Goal: Book appointment/travel/reservation

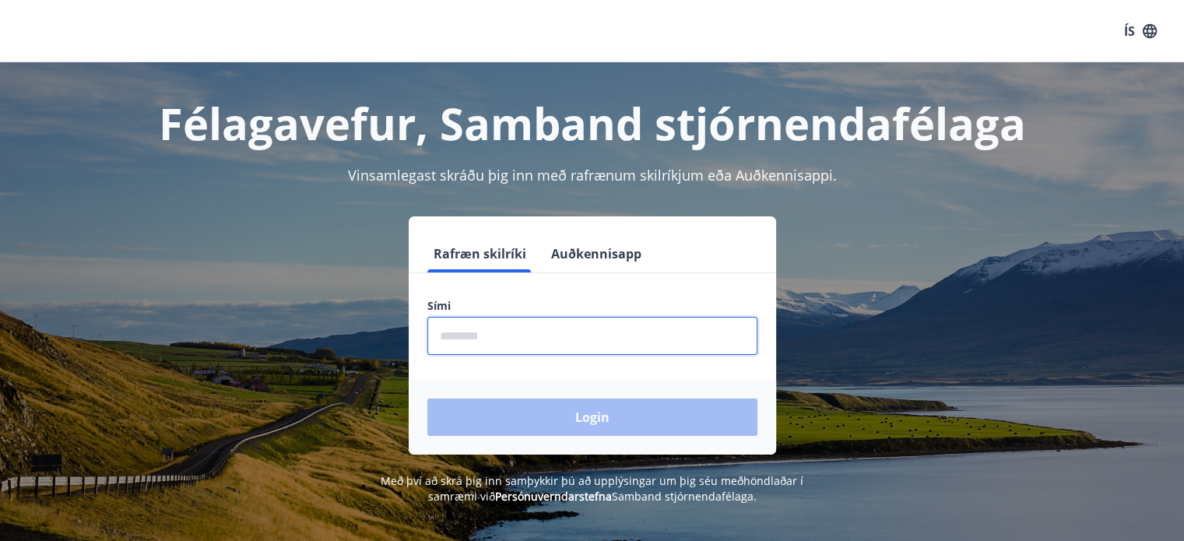
click at [504, 341] on input "phone" at bounding box center [592, 336] width 330 height 38
type input "********"
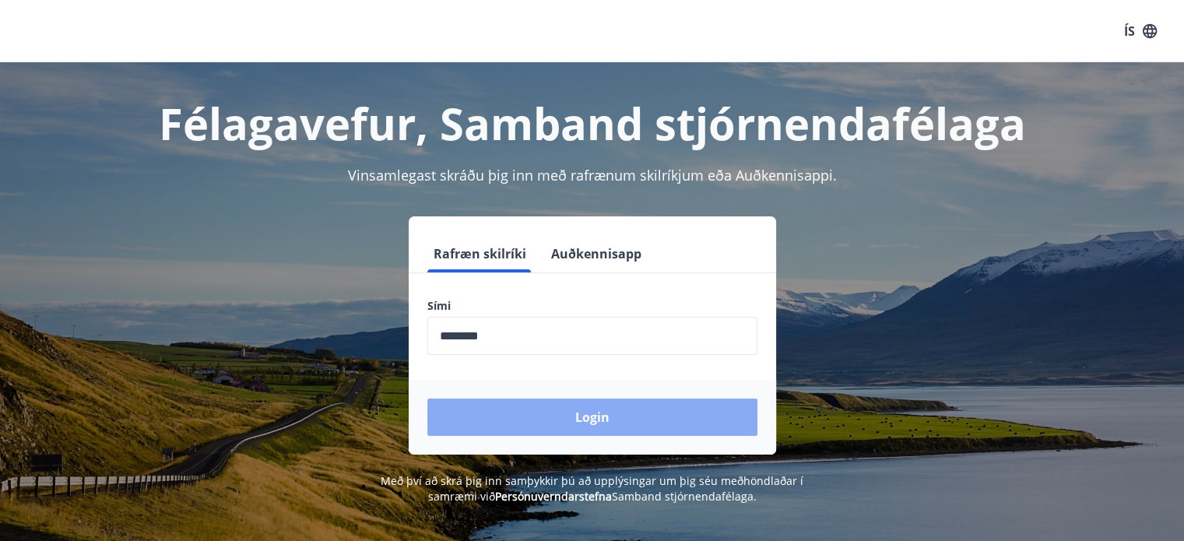
click at [590, 418] on button "Login" at bounding box center [592, 416] width 330 height 37
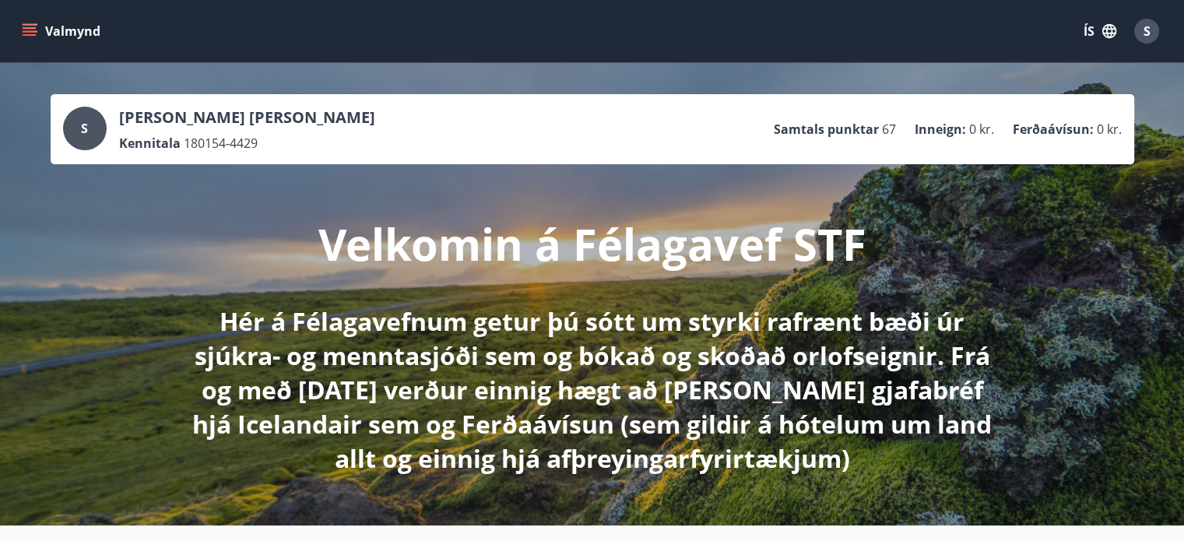
click at [26, 33] on icon "menu" at bounding box center [30, 31] width 16 height 16
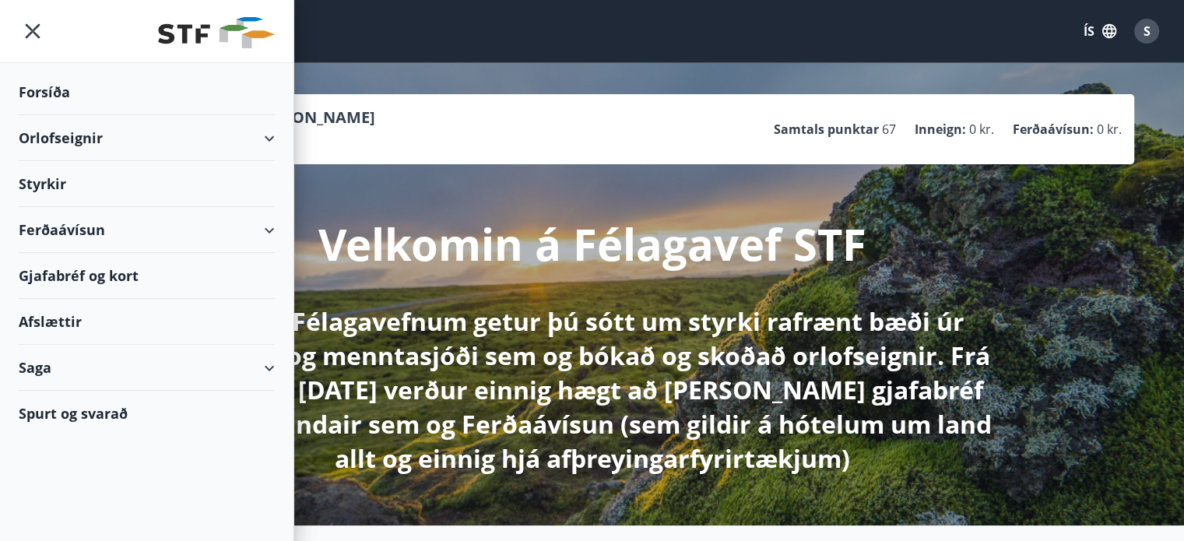
click at [273, 139] on div "Orlofseignir" at bounding box center [147, 138] width 256 height 46
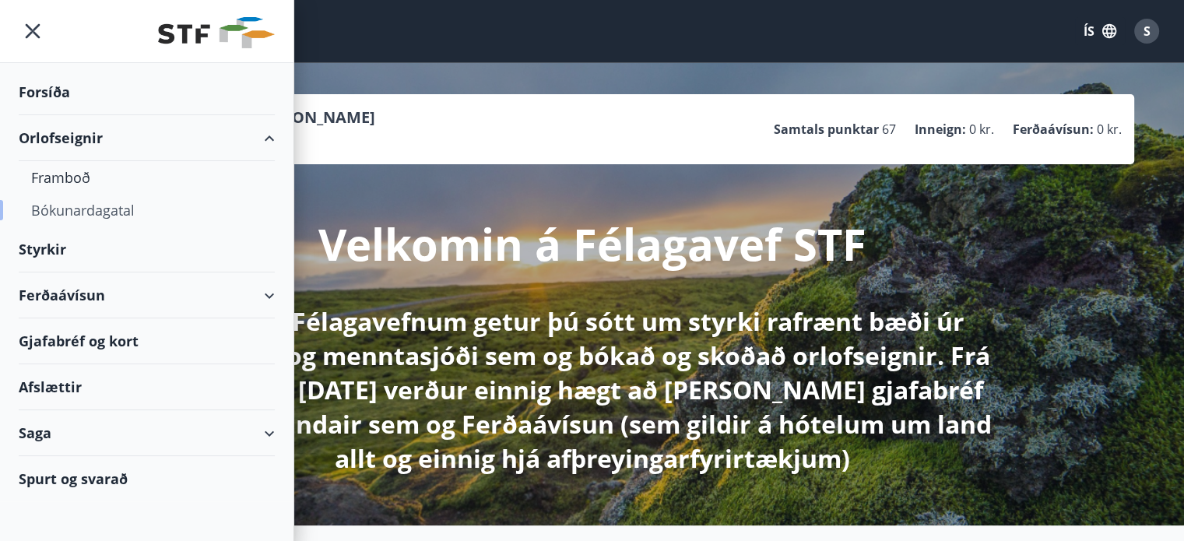
click at [121, 210] on div "Bókunardagatal" at bounding box center [146, 210] width 231 height 33
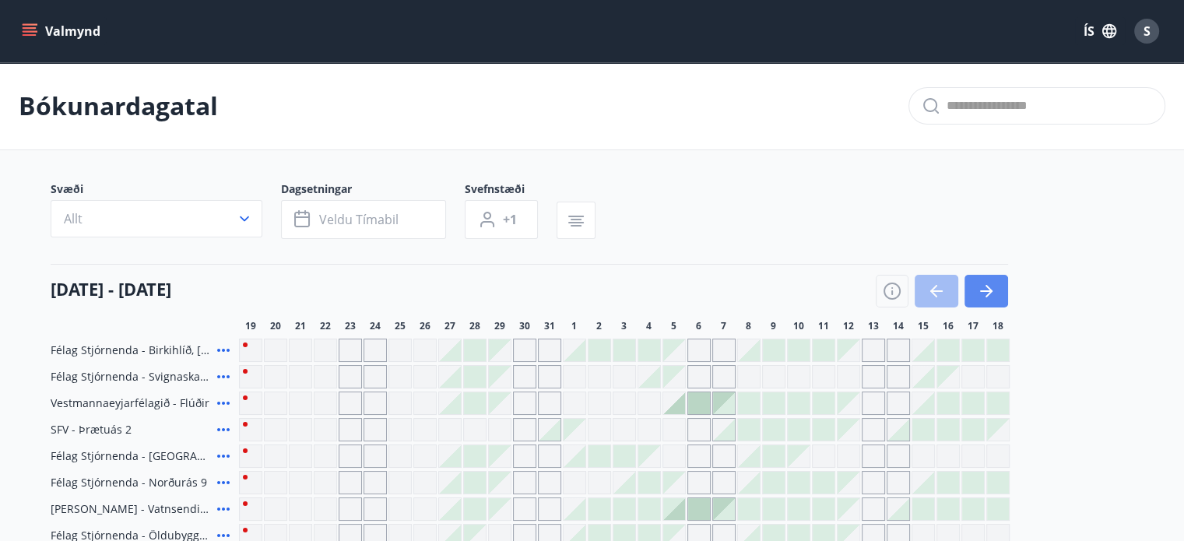
click at [990, 288] on icon "button" at bounding box center [986, 291] width 19 height 19
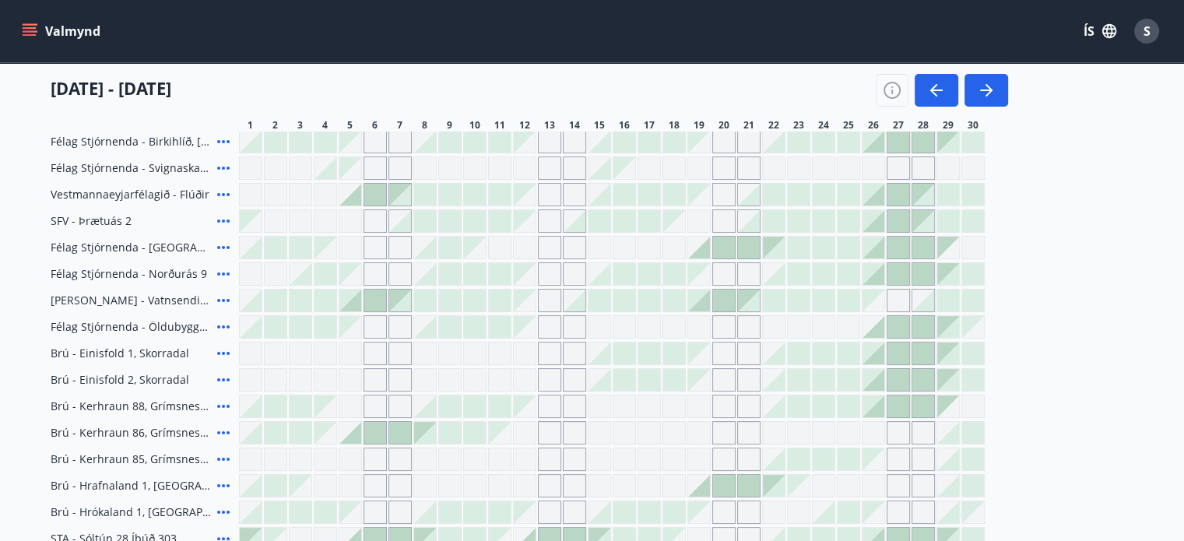
scroll to position [156, 0]
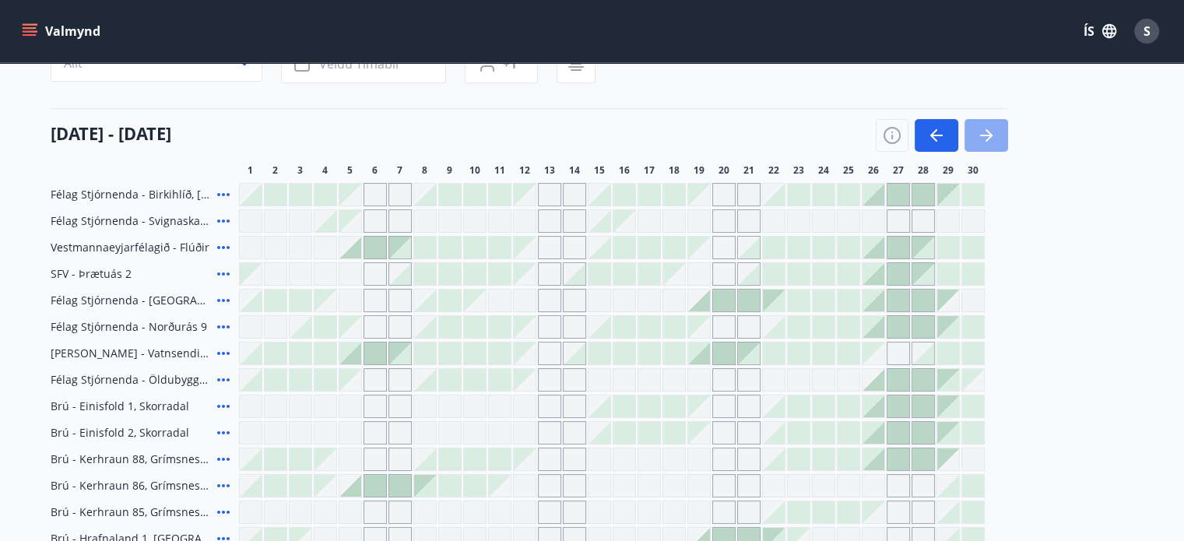
click at [987, 135] on icon "button" at bounding box center [986, 136] width 12 height 2
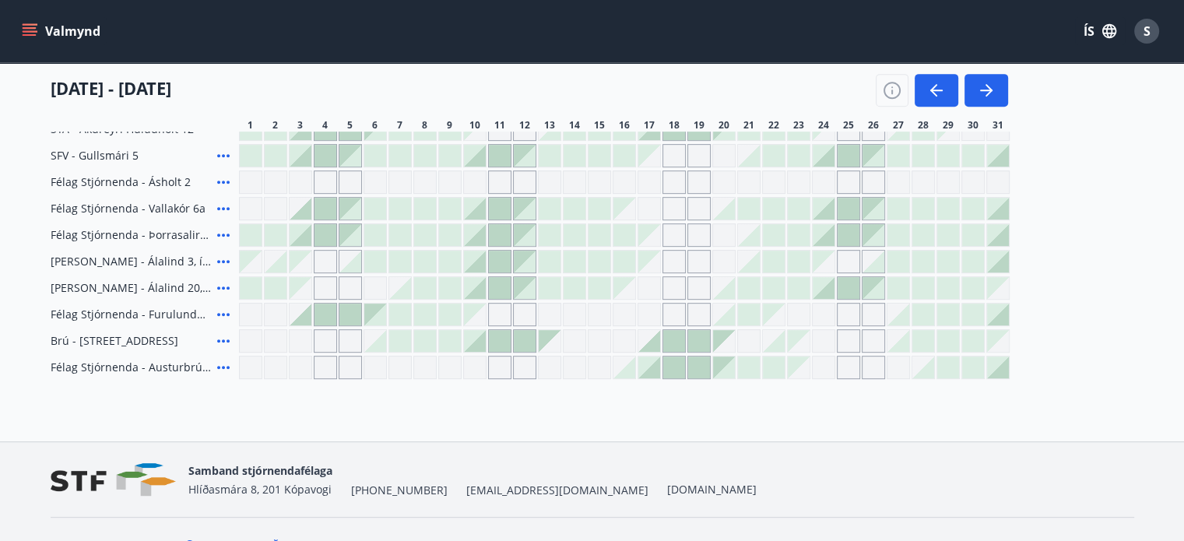
scroll to position [700, 0]
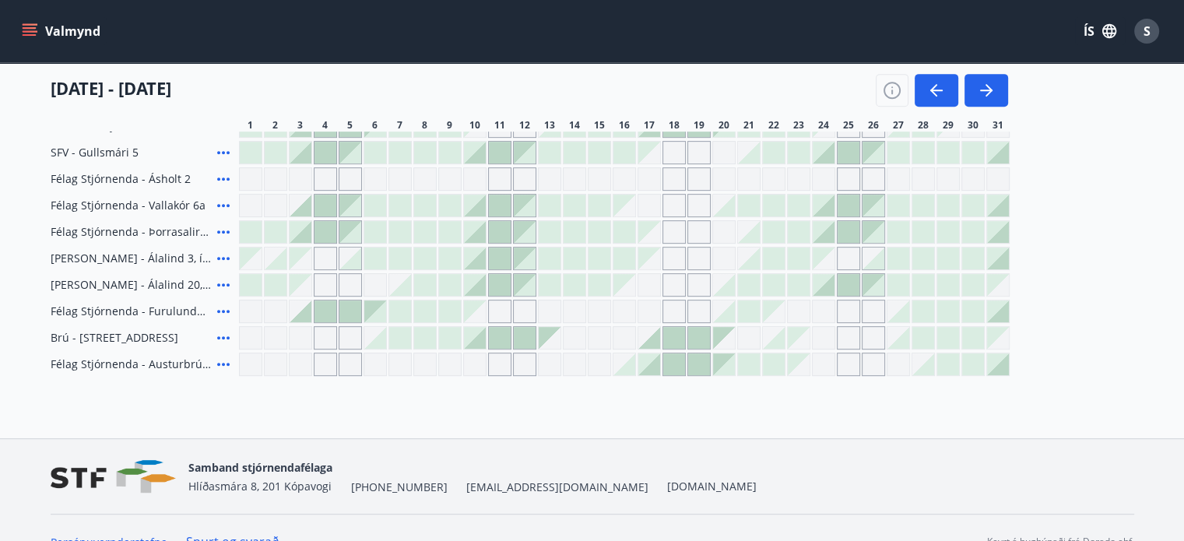
click at [367, 305] on div at bounding box center [375, 311] width 22 height 22
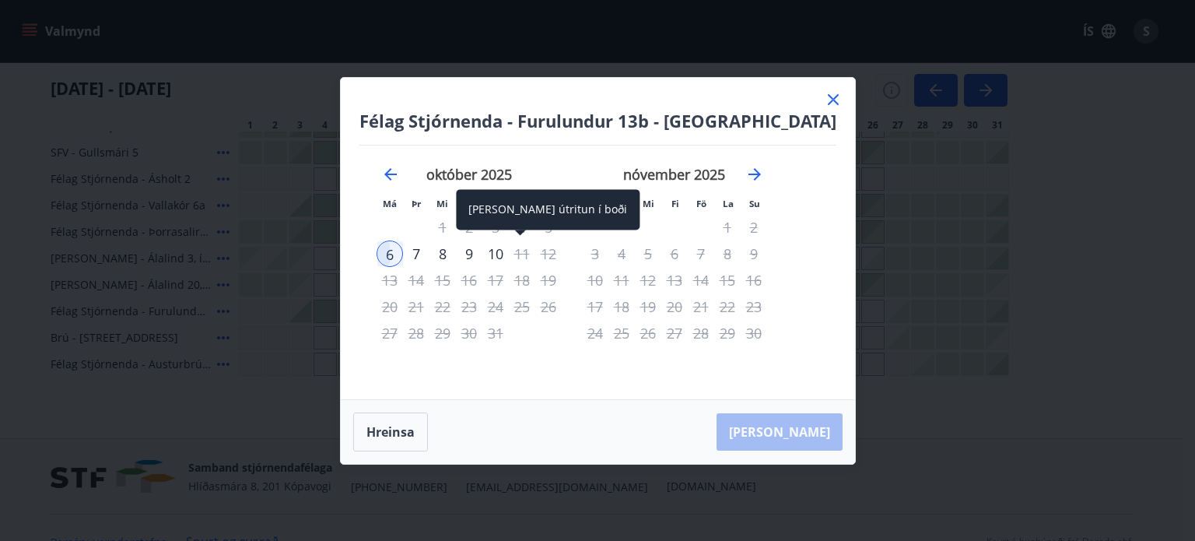
click at [509, 253] on div "10" at bounding box center [495, 253] width 26 height 26
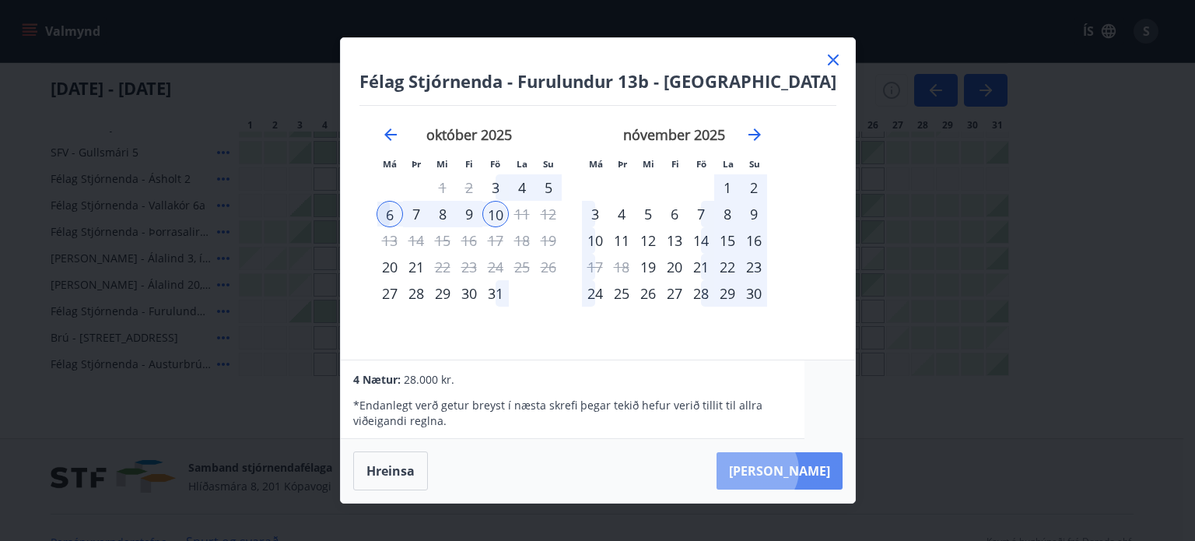
click at [779, 470] on button "[PERSON_NAME]" at bounding box center [780, 470] width 126 height 37
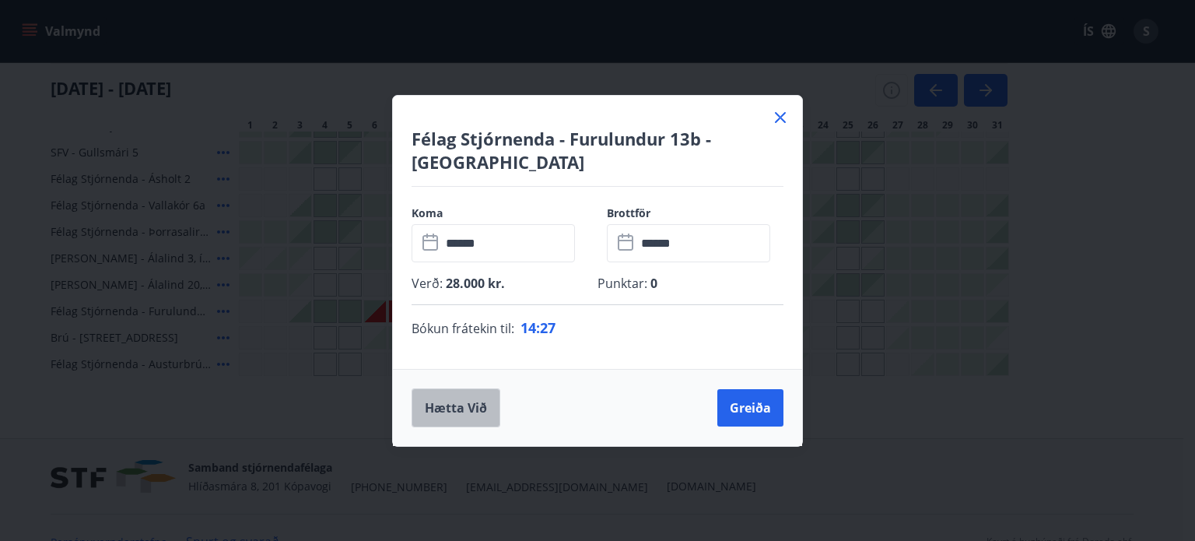
click at [445, 404] on button "Hætta við" at bounding box center [456, 407] width 89 height 39
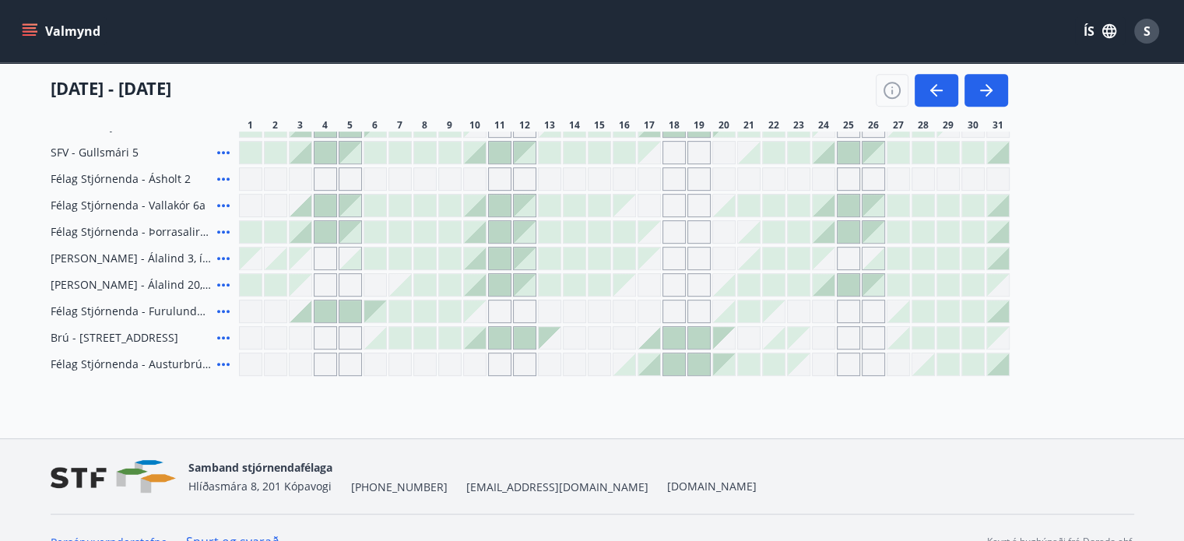
click at [352, 311] on div at bounding box center [350, 311] width 22 height 22
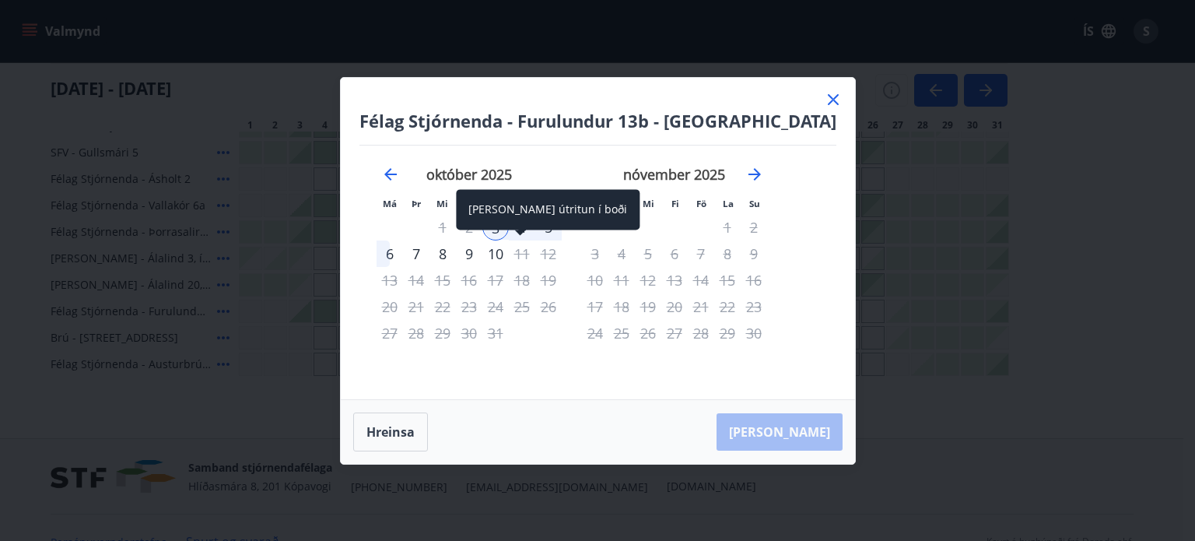
click at [509, 251] on div "10" at bounding box center [495, 253] width 26 height 26
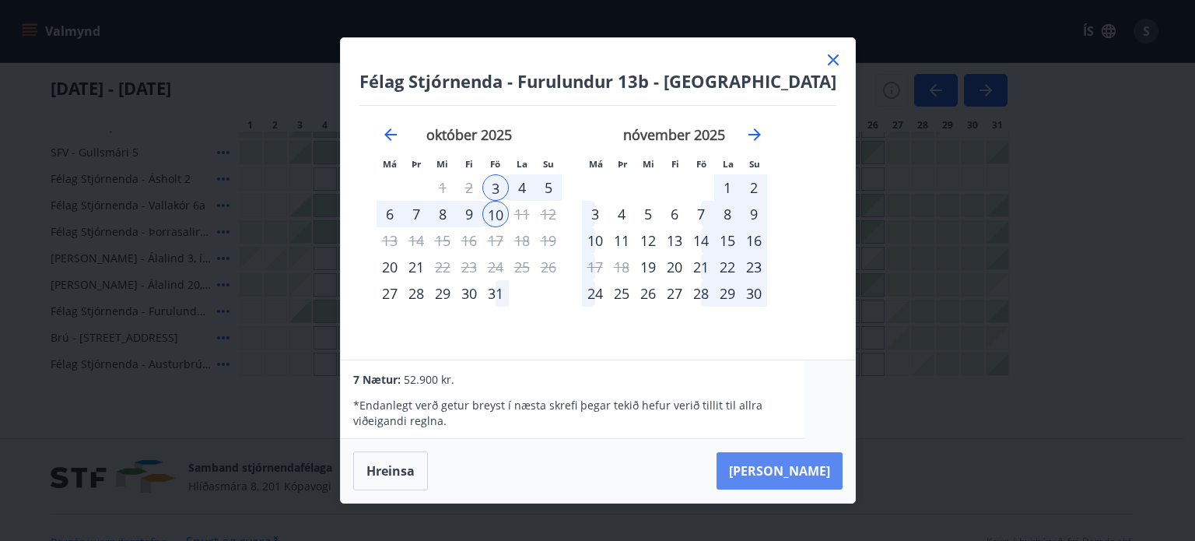
click at [771, 470] on button "[PERSON_NAME]" at bounding box center [780, 470] width 126 height 37
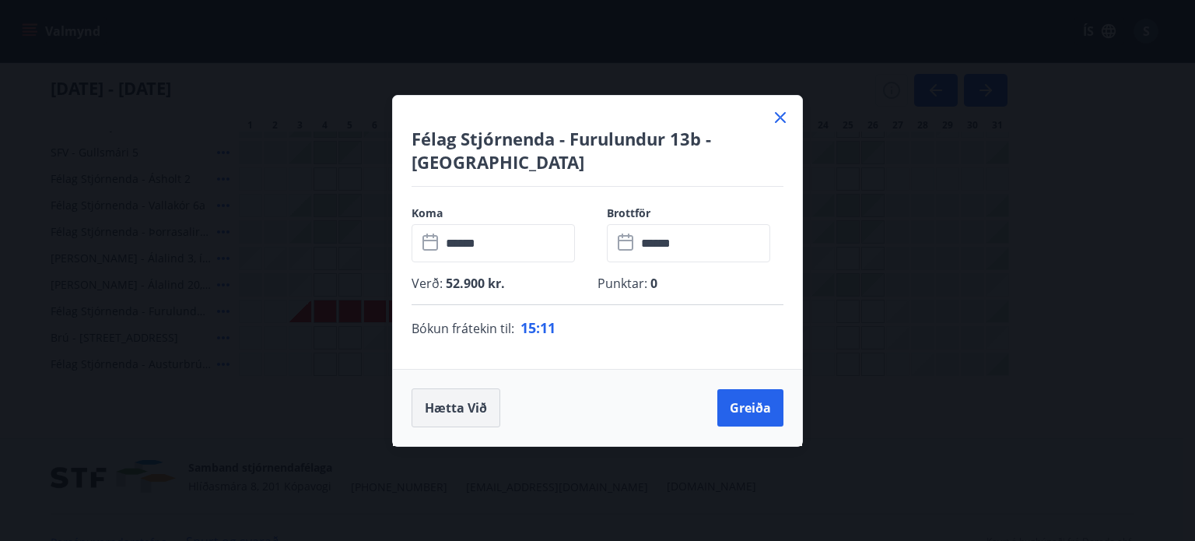
click at [453, 403] on button "Hætta við" at bounding box center [456, 407] width 89 height 39
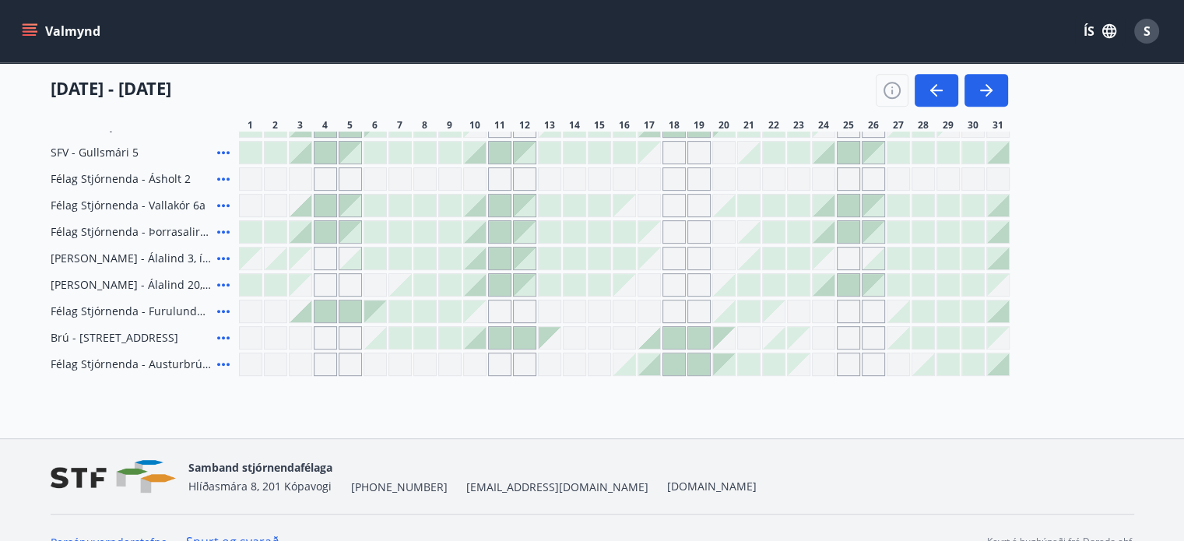
click at [379, 315] on div at bounding box center [375, 311] width 22 height 22
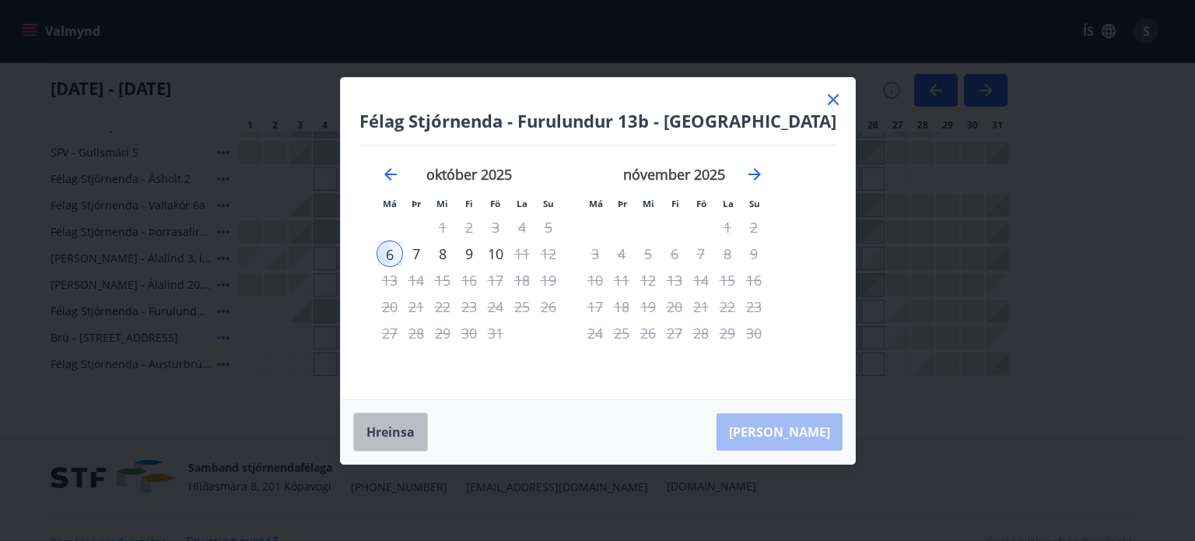
click at [395, 430] on button "Hreinsa" at bounding box center [390, 431] width 75 height 39
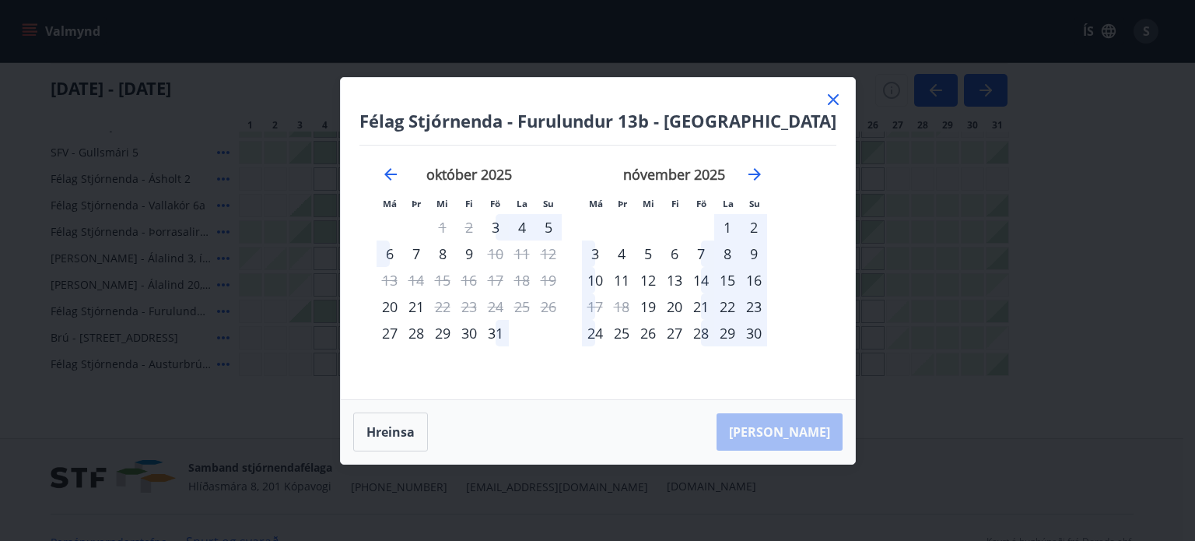
click at [828, 98] on icon at bounding box center [833, 99] width 11 height 11
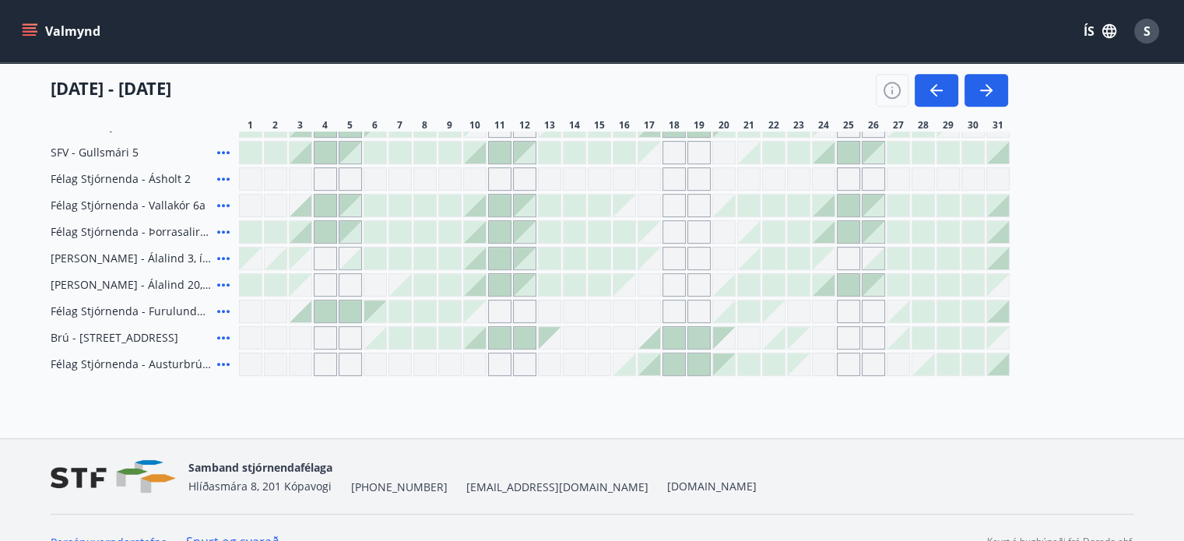
click at [33, 30] on icon "menu" at bounding box center [30, 31] width 16 height 16
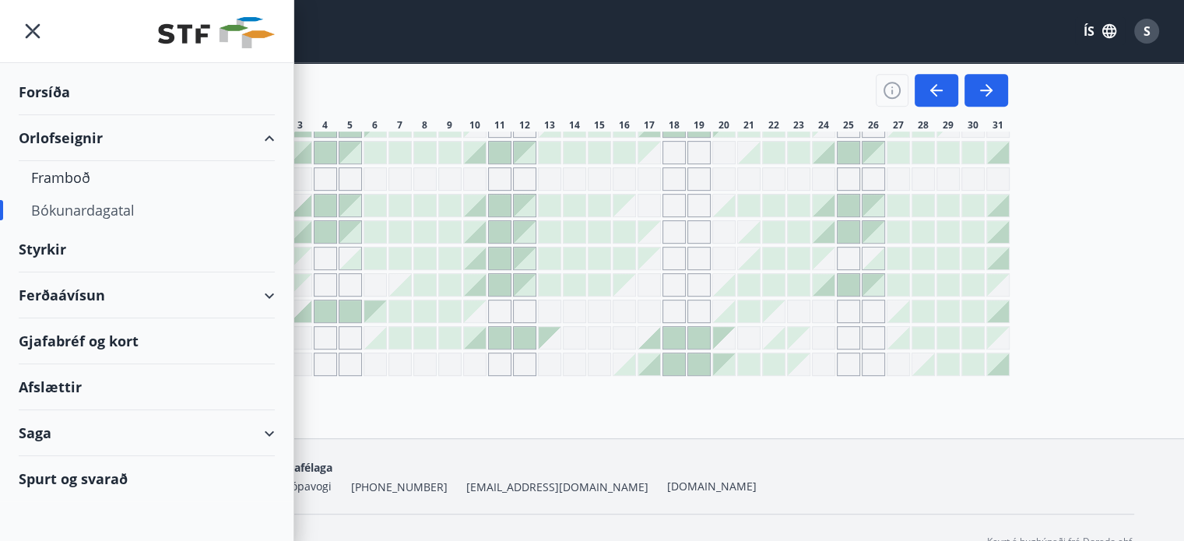
click at [100, 475] on div "Spurt og svarað" at bounding box center [147, 478] width 256 height 45
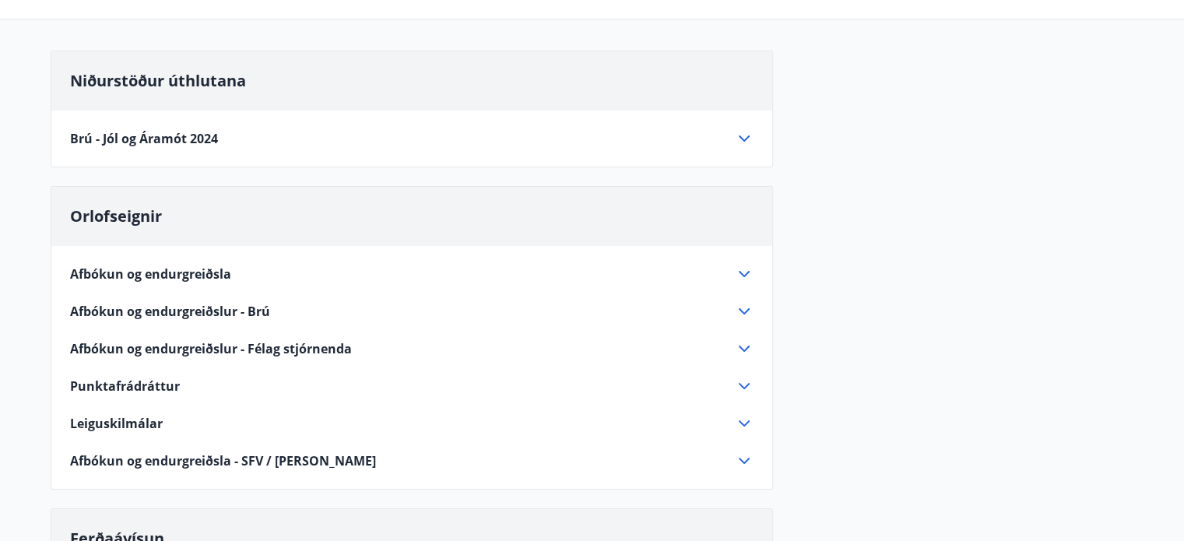
scroll to position [156, 0]
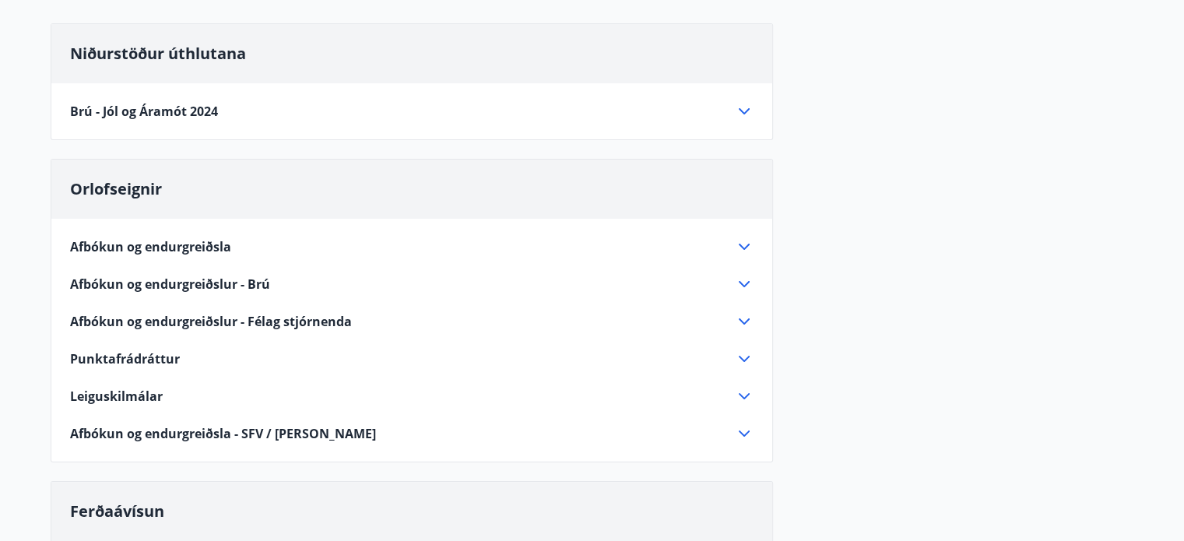
click at [747, 247] on icon at bounding box center [744, 246] width 19 height 19
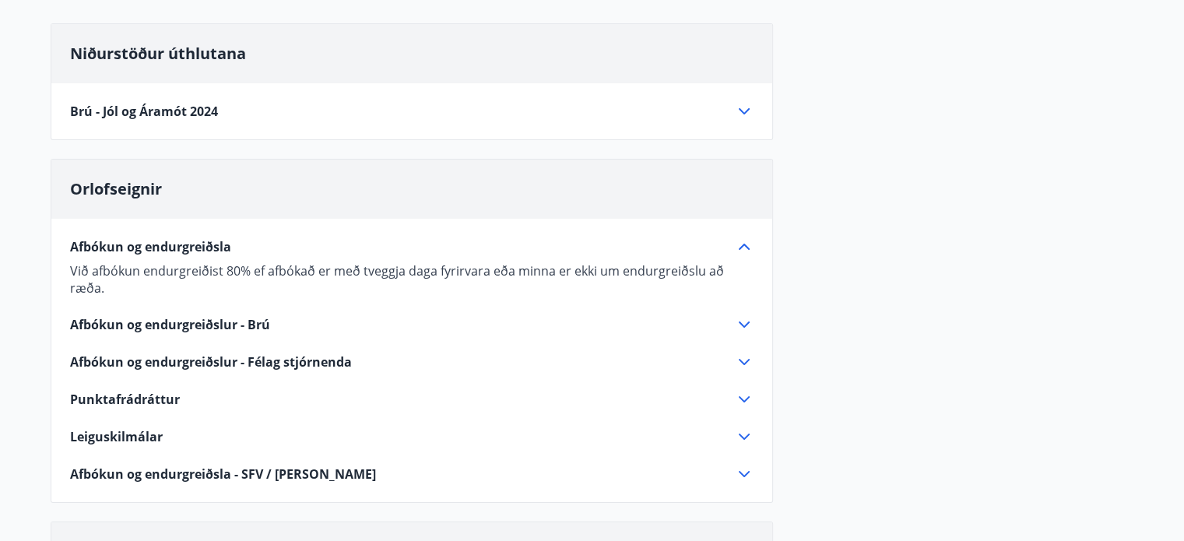
click at [741, 315] on icon at bounding box center [744, 324] width 19 height 19
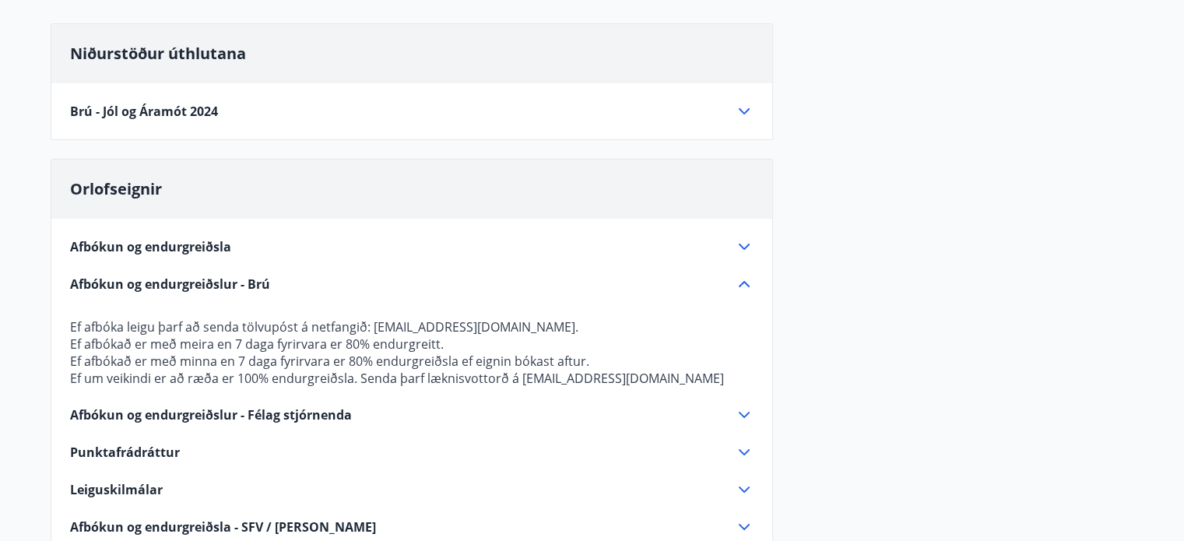
click at [741, 413] on icon at bounding box center [743, 415] width 11 height 6
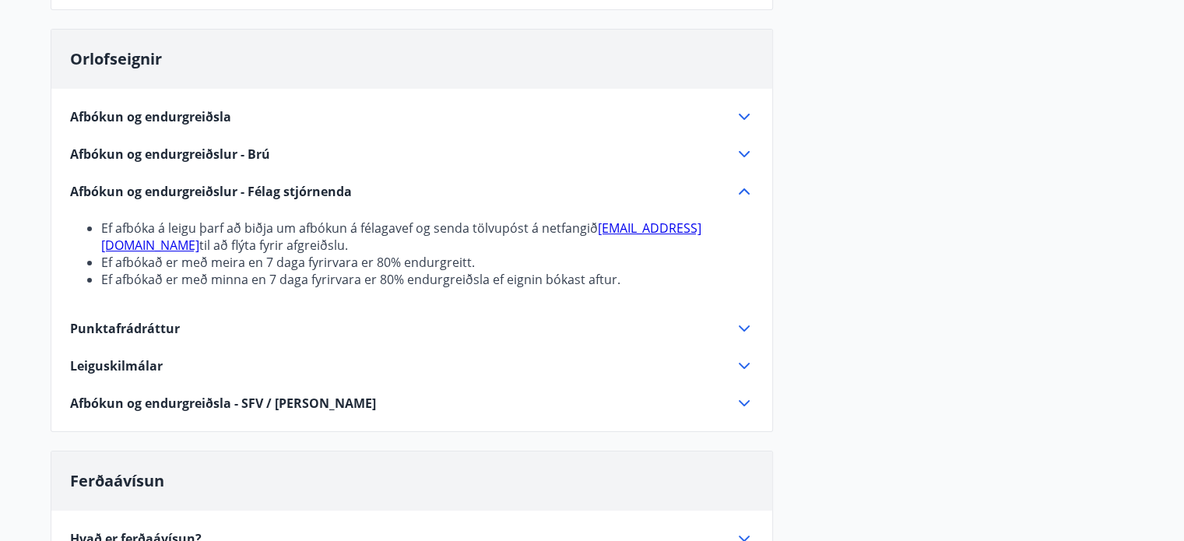
scroll to position [311, 0]
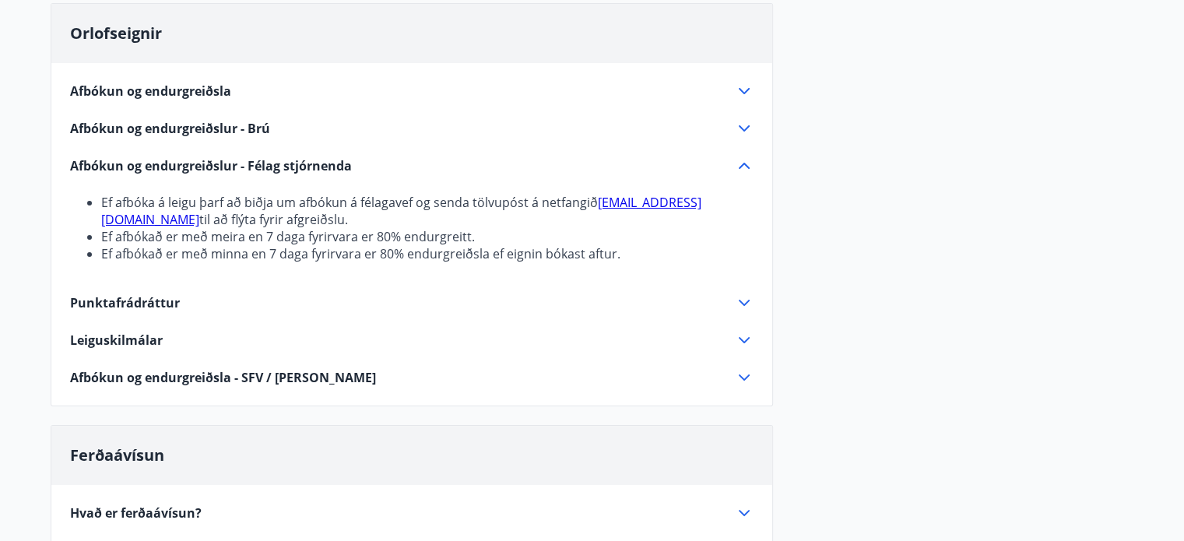
click at [738, 377] on icon at bounding box center [744, 377] width 19 height 19
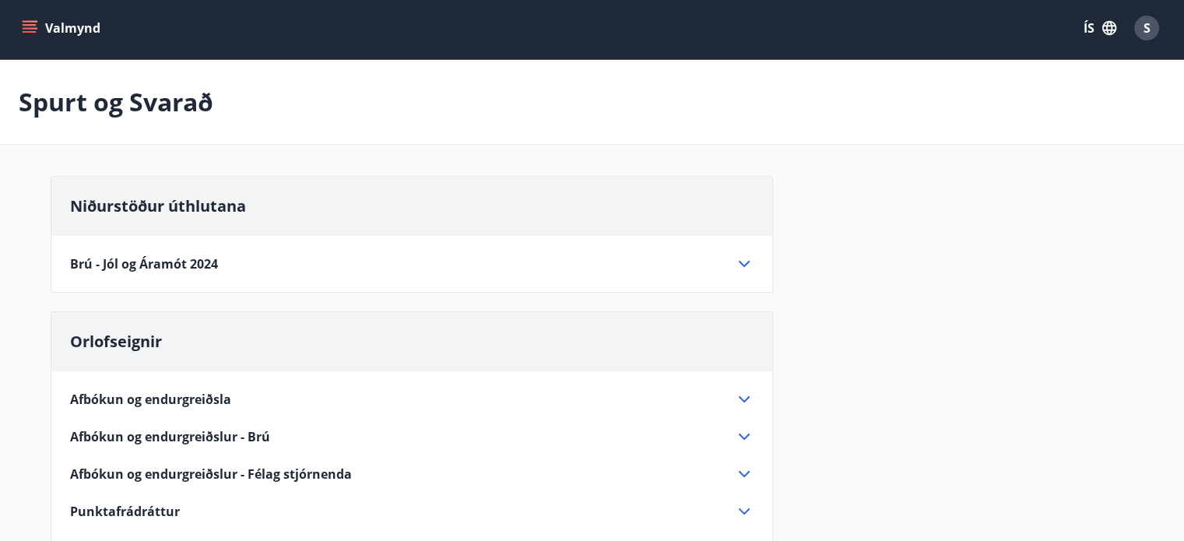
scroll to position [0, 0]
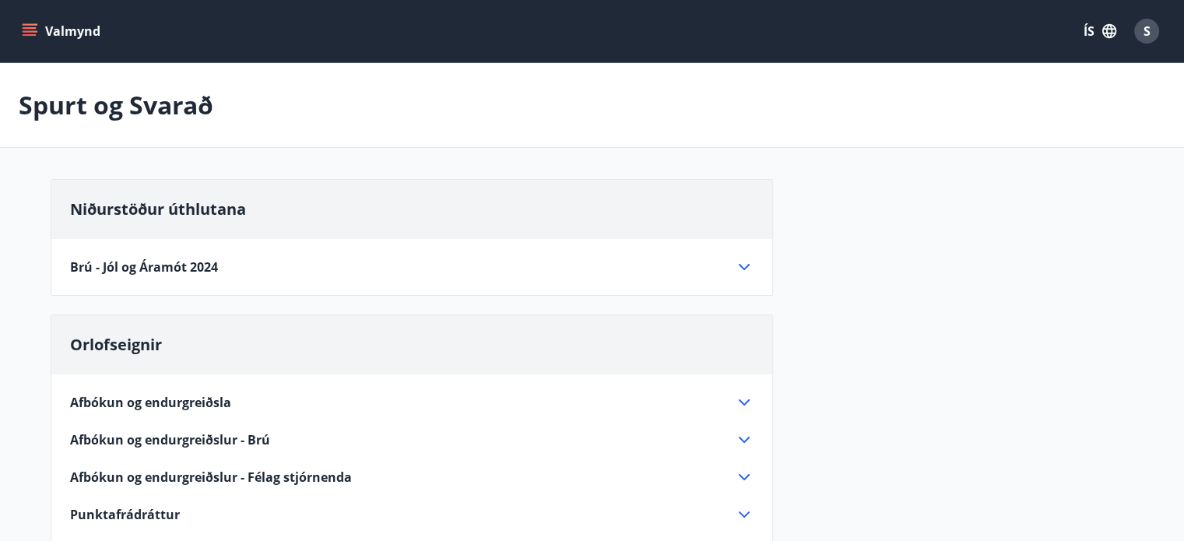
click at [24, 30] on icon "menu" at bounding box center [31, 31] width 17 height 2
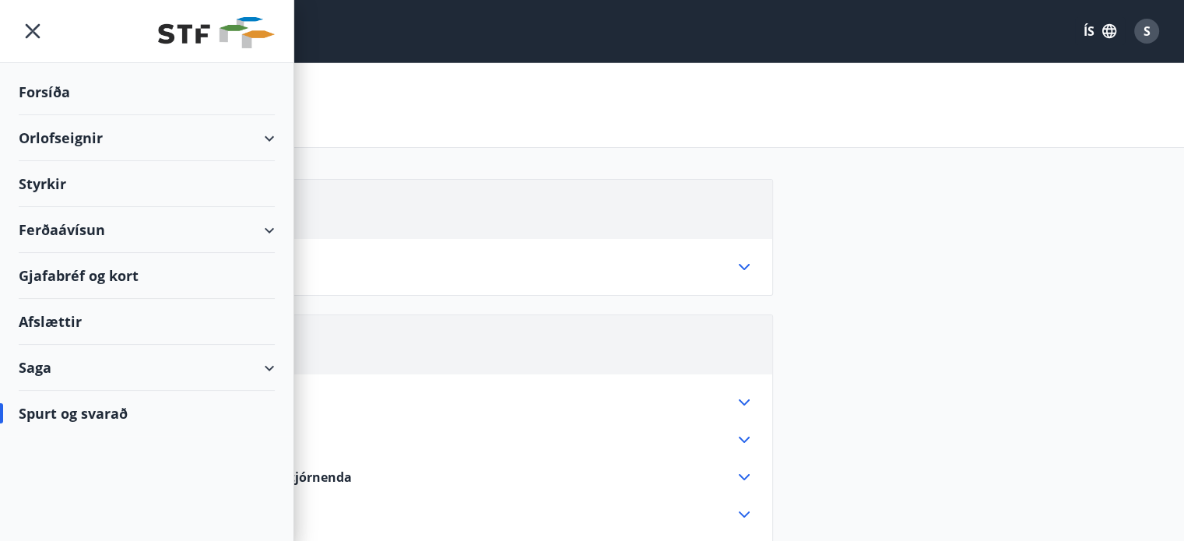
click at [265, 134] on div "Orlofseignir" at bounding box center [147, 138] width 256 height 46
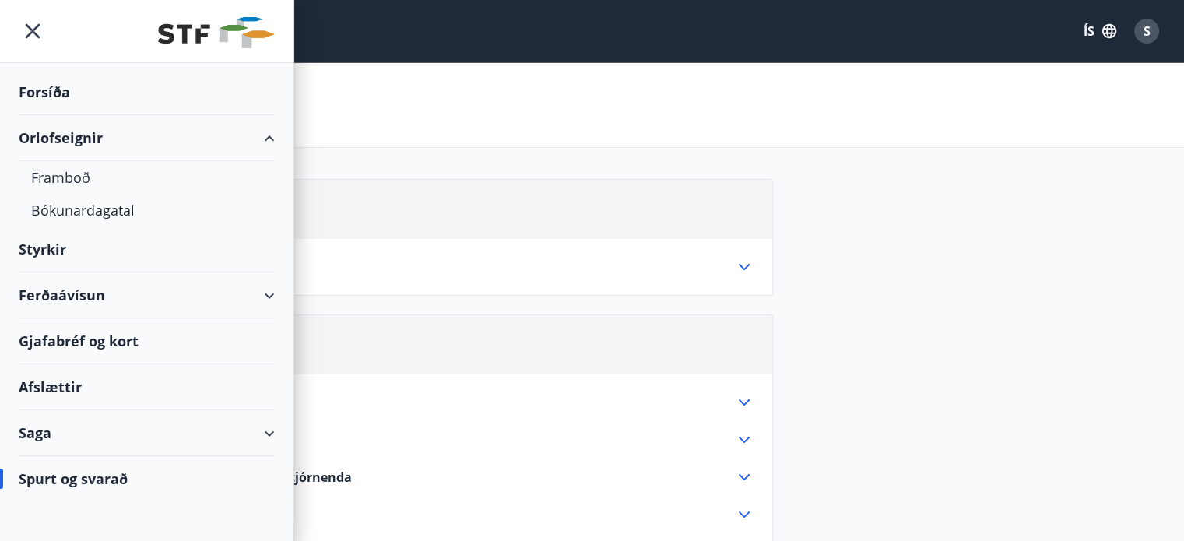
click at [68, 475] on div "Spurt og svarað" at bounding box center [147, 478] width 256 height 45
click at [28, 25] on icon "menu" at bounding box center [33, 31] width 28 height 28
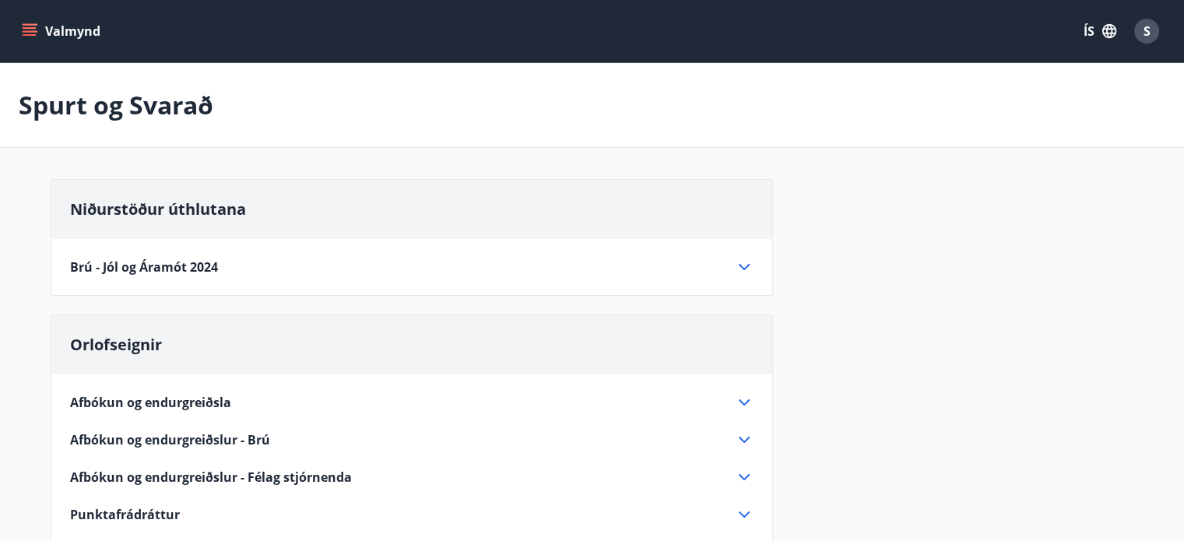
click at [736, 398] on icon at bounding box center [744, 402] width 19 height 19
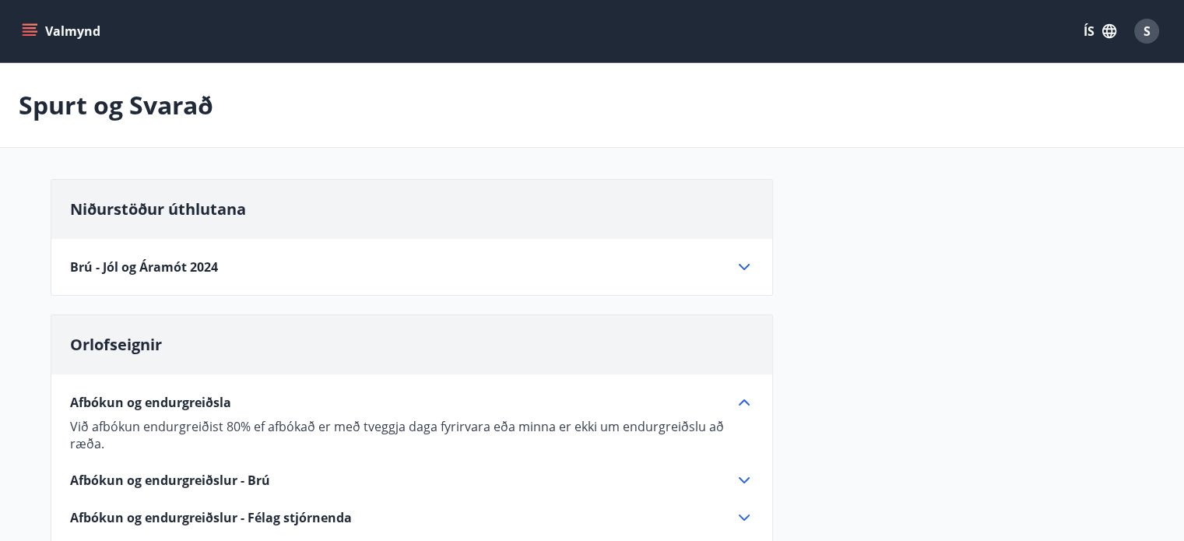
click at [28, 30] on icon "menu" at bounding box center [30, 31] width 16 height 16
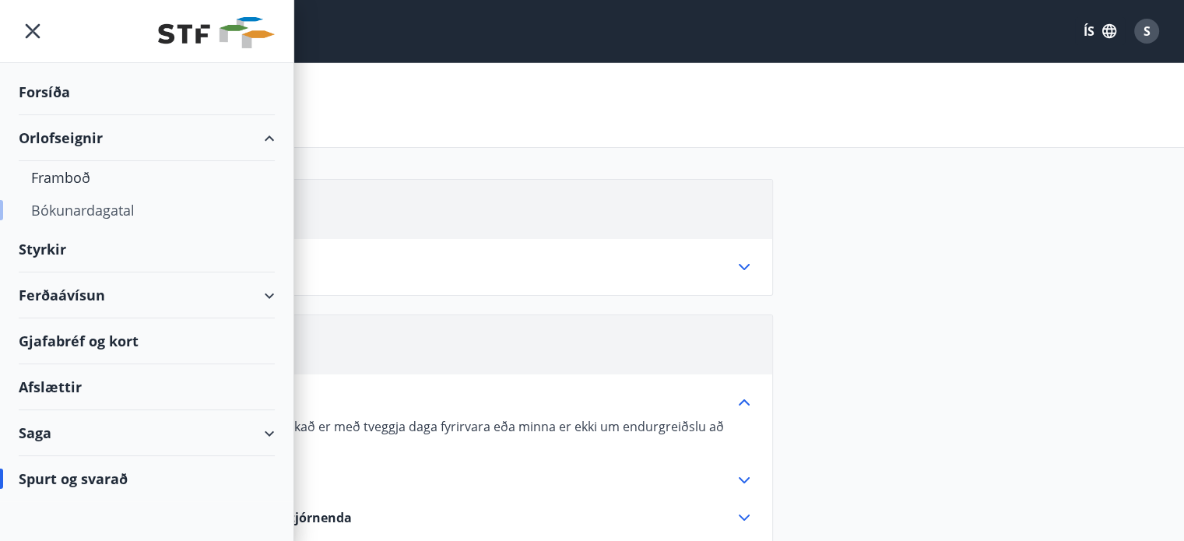
click at [87, 212] on div "Bókunardagatal" at bounding box center [146, 210] width 231 height 33
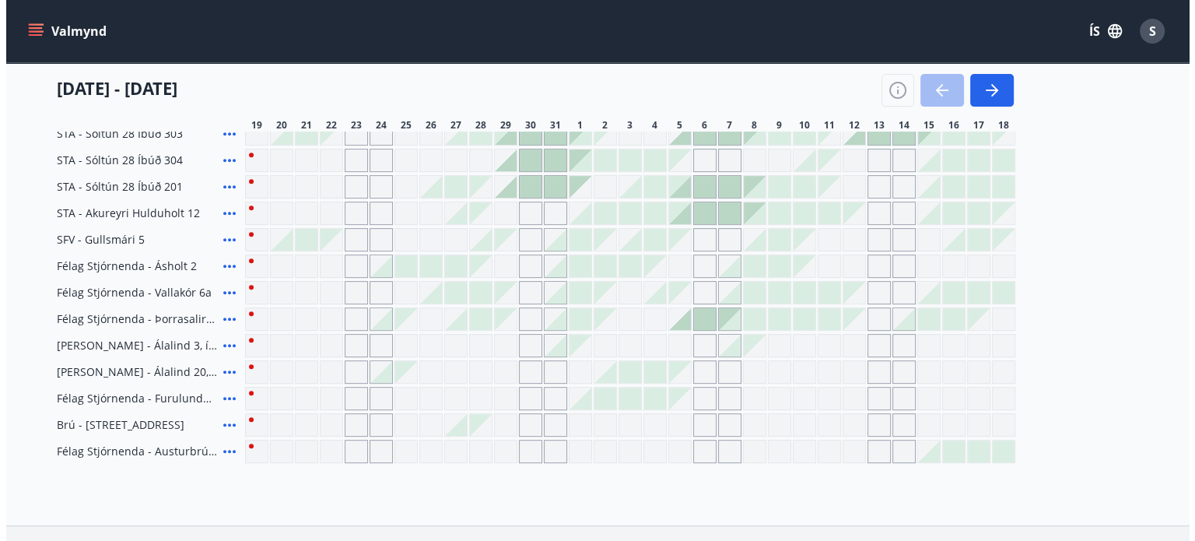
scroll to position [623, 0]
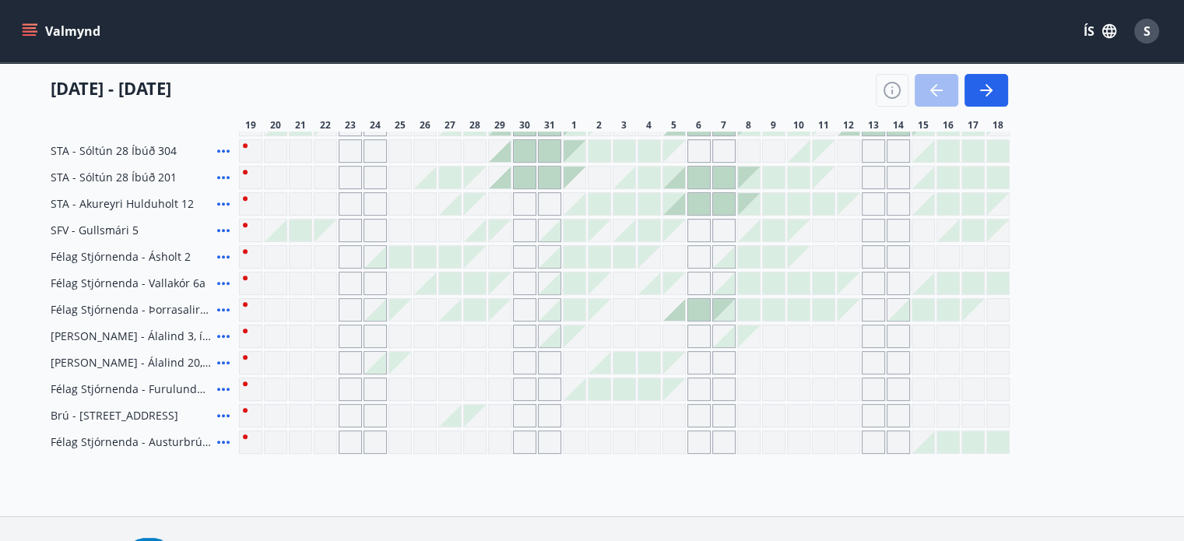
click at [579, 393] on div at bounding box center [574, 389] width 22 height 22
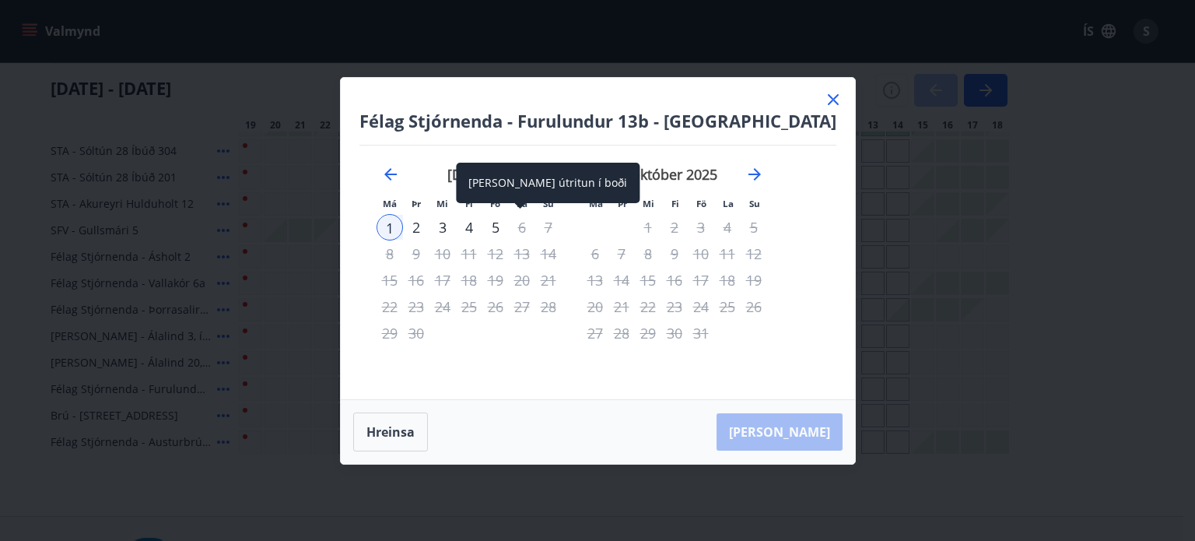
click at [509, 223] on div "5" at bounding box center [495, 227] width 26 height 26
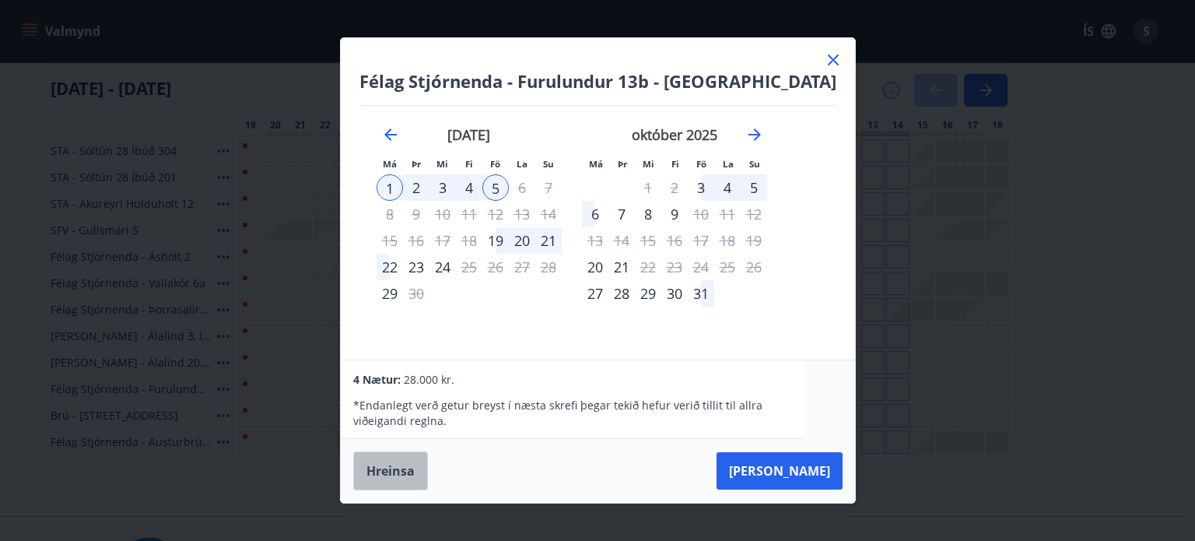
click at [419, 472] on button "Hreinsa" at bounding box center [390, 470] width 75 height 39
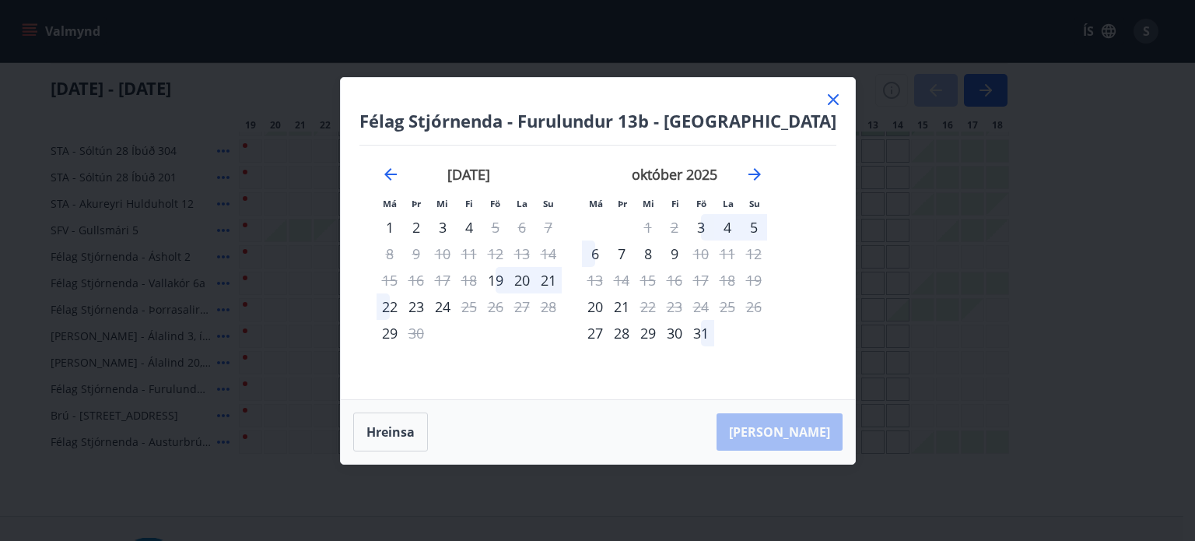
click at [828, 98] on icon at bounding box center [833, 99] width 11 height 11
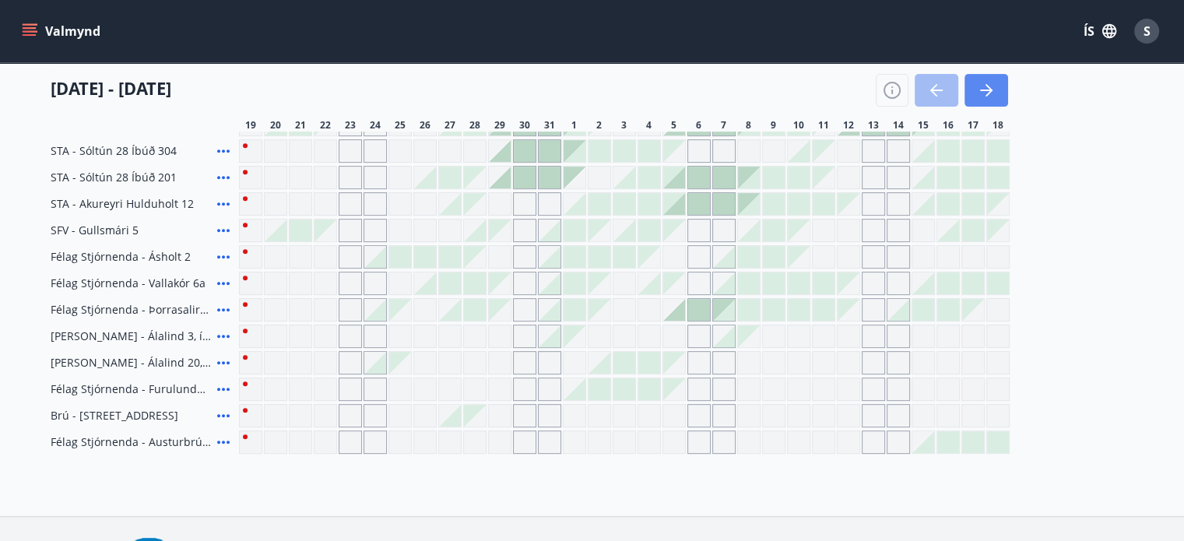
click at [989, 96] on icon "button" at bounding box center [986, 90] width 19 height 19
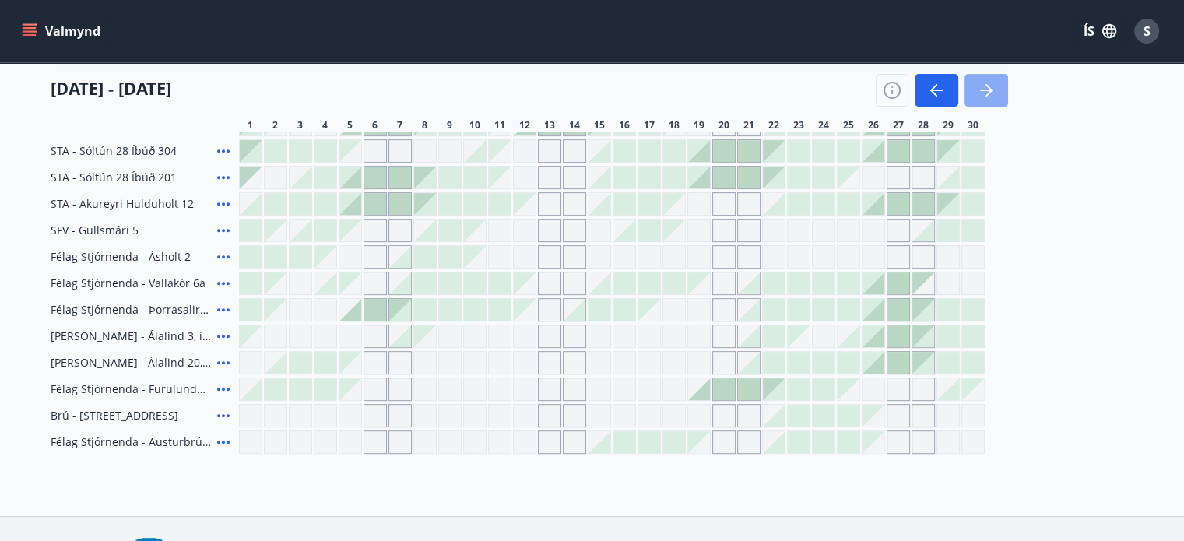
click at [979, 93] on icon "button" at bounding box center [986, 90] width 19 height 19
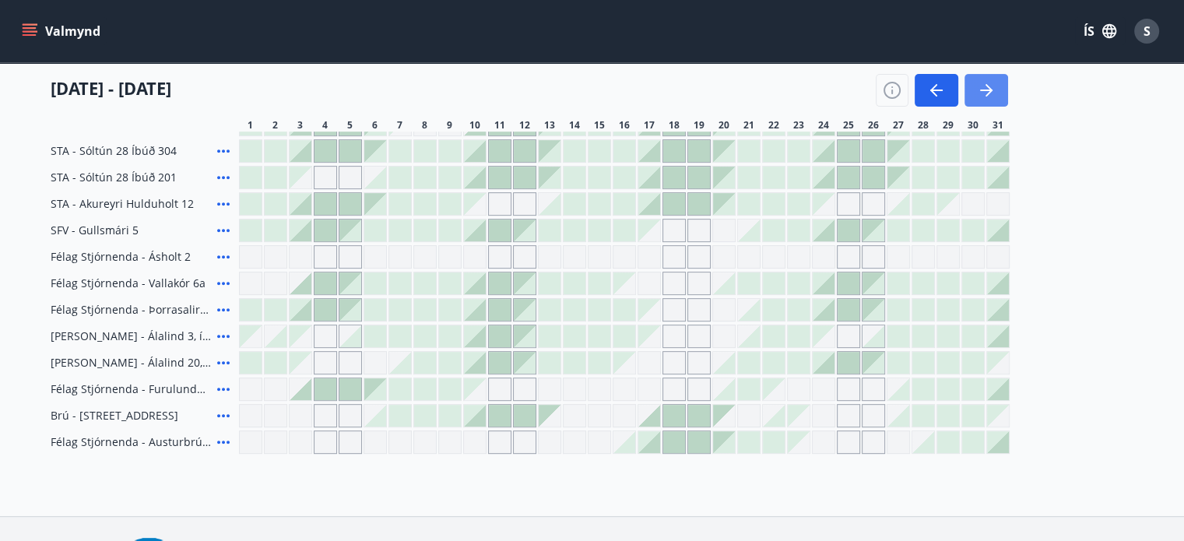
click at [985, 83] on icon "button" at bounding box center [986, 90] width 19 height 19
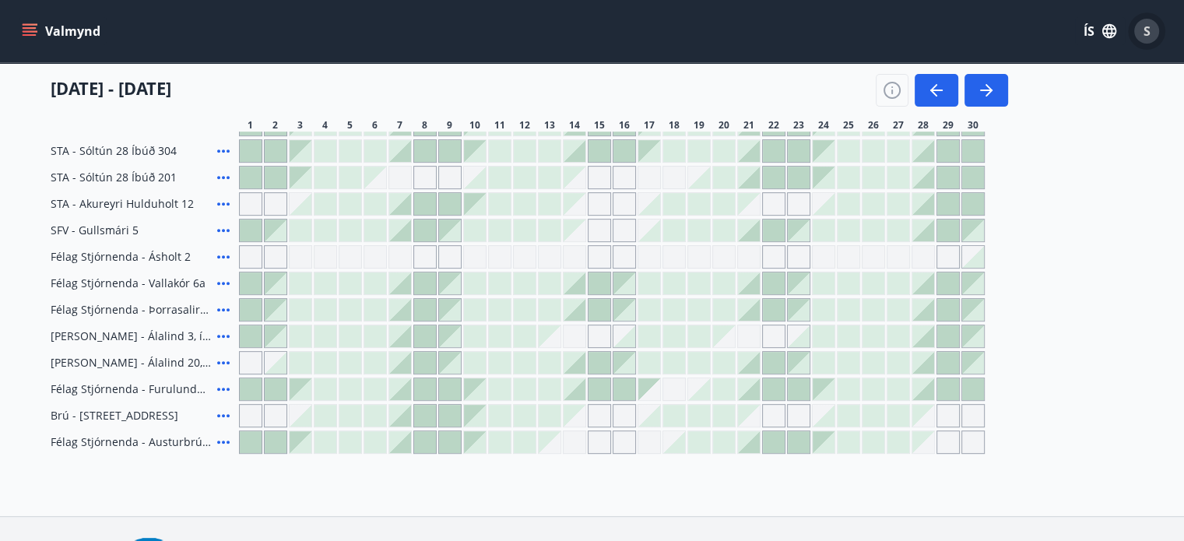
click at [1142, 35] on div "S" at bounding box center [1146, 31] width 25 height 25
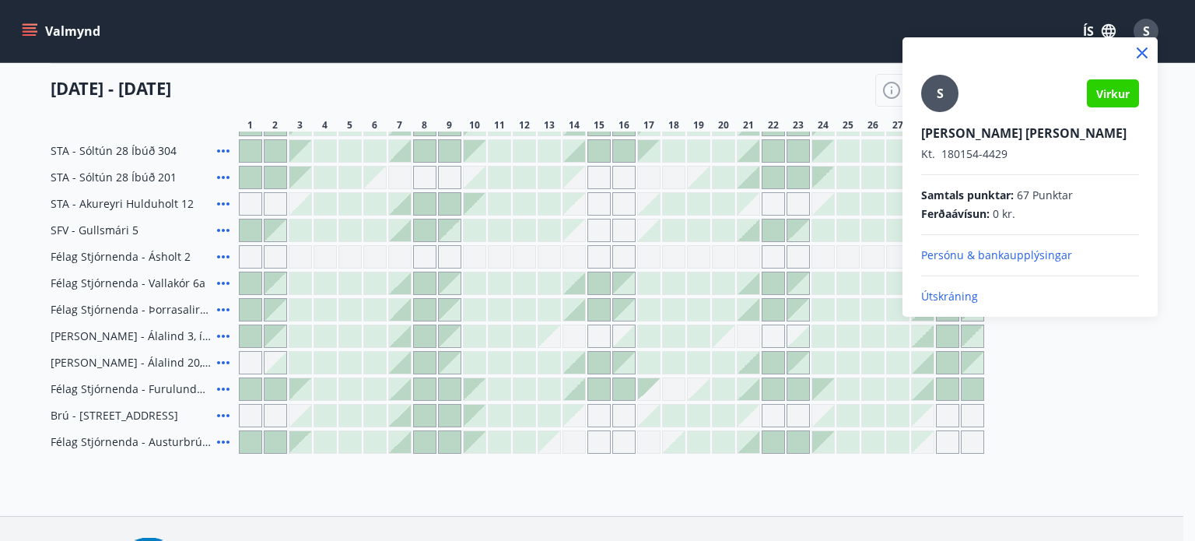
click at [951, 298] on p "Útskráning" at bounding box center [1030, 297] width 218 height 16
